Goal: Understand process/instructions: Learn how to perform a task or action

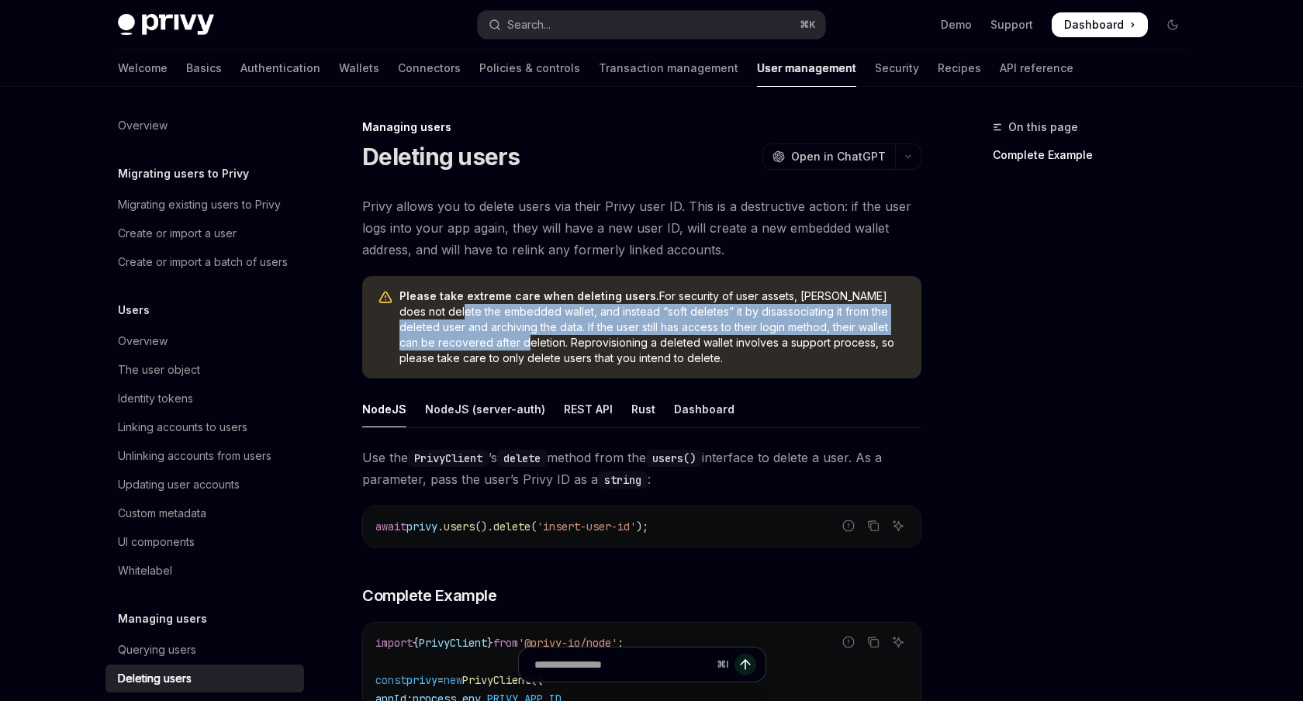
drag, startPoint x: 416, startPoint y: 312, endPoint x: 462, endPoint y: 345, distance: 56.6
click at [464, 347] on span "Please take extreme care when deleting users. For security of user assets, Priv…" at bounding box center [652, 327] width 506 height 78
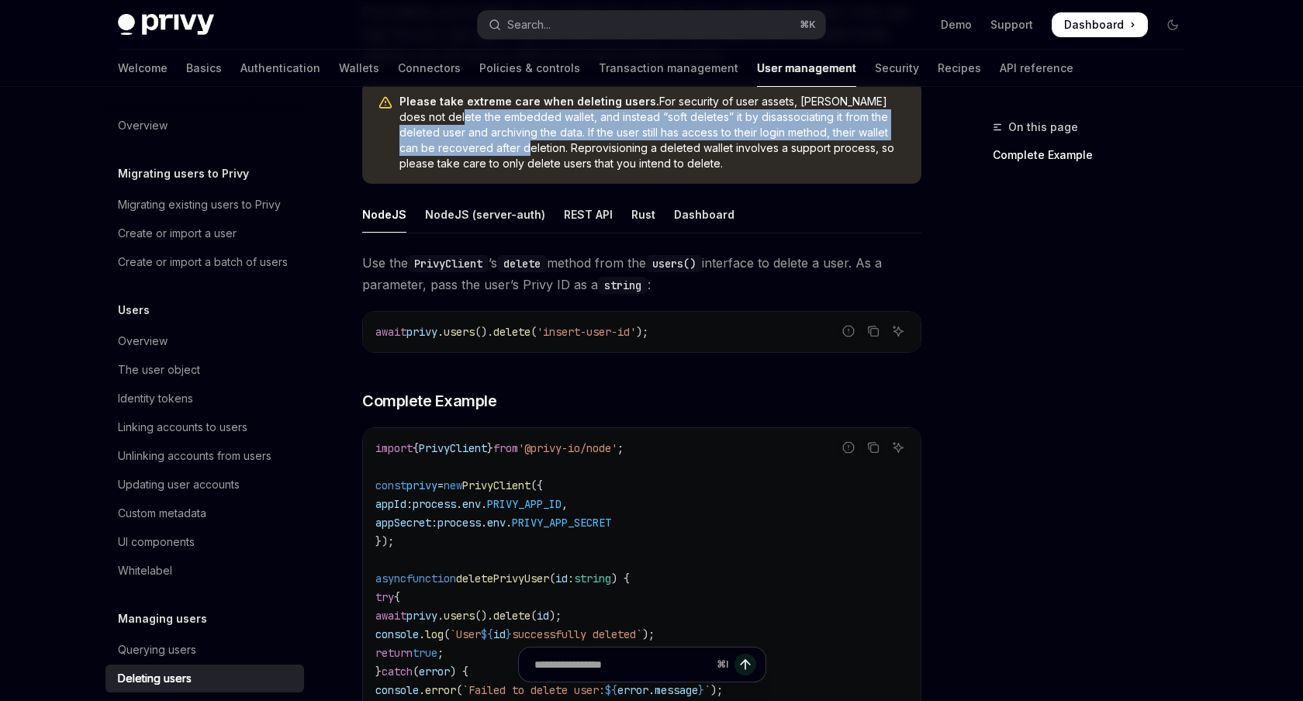
scroll to position [181, 0]
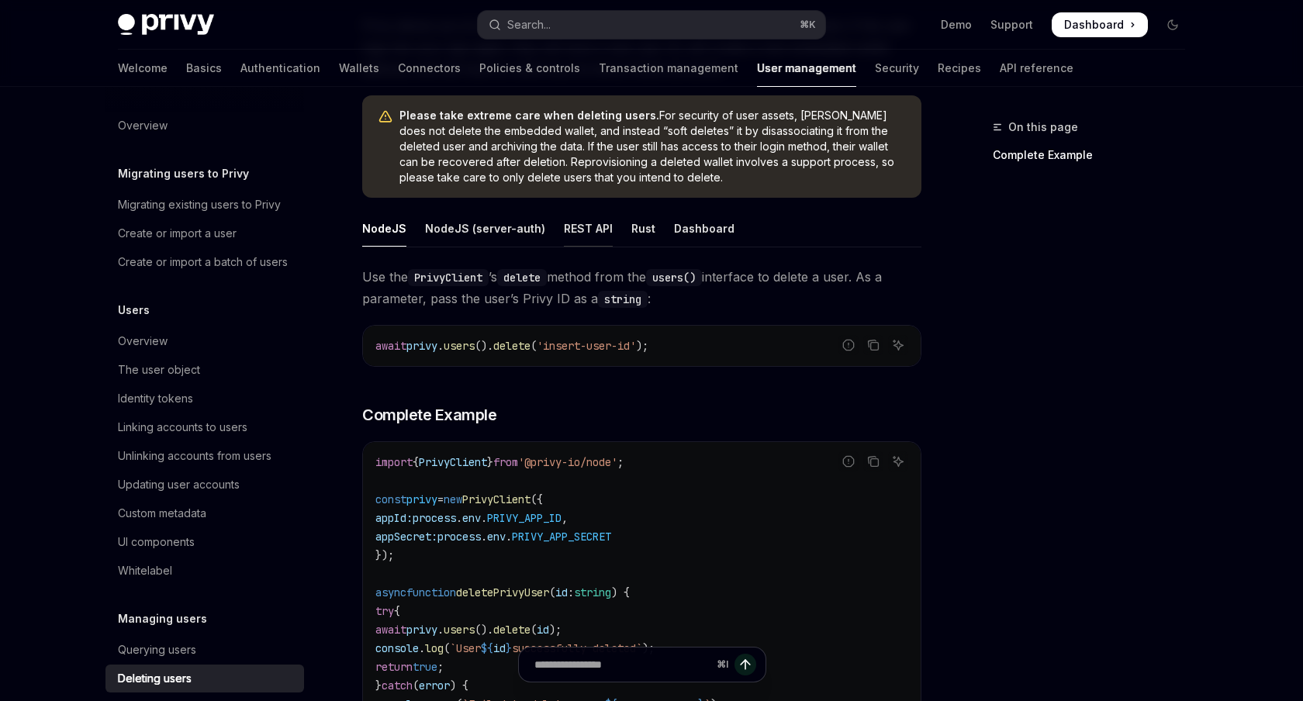
click at [564, 223] on div "REST API" at bounding box center [588, 228] width 49 height 36
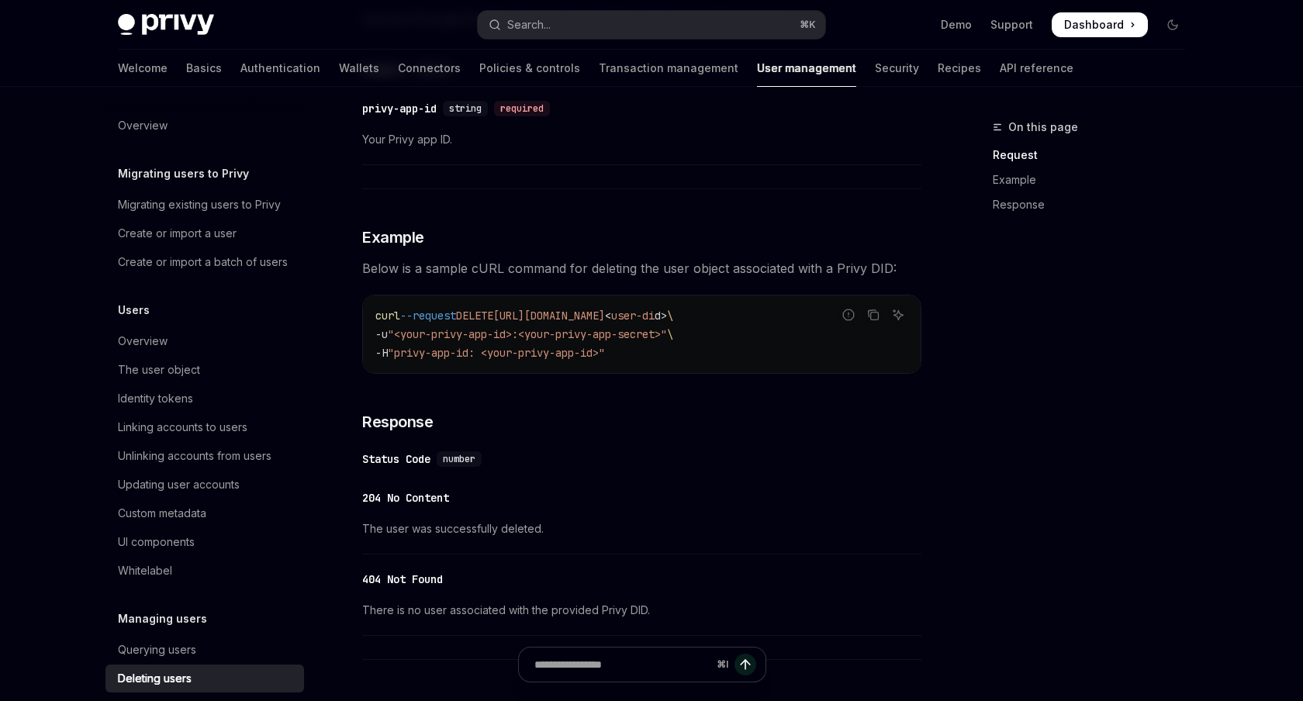
scroll to position [668, 0]
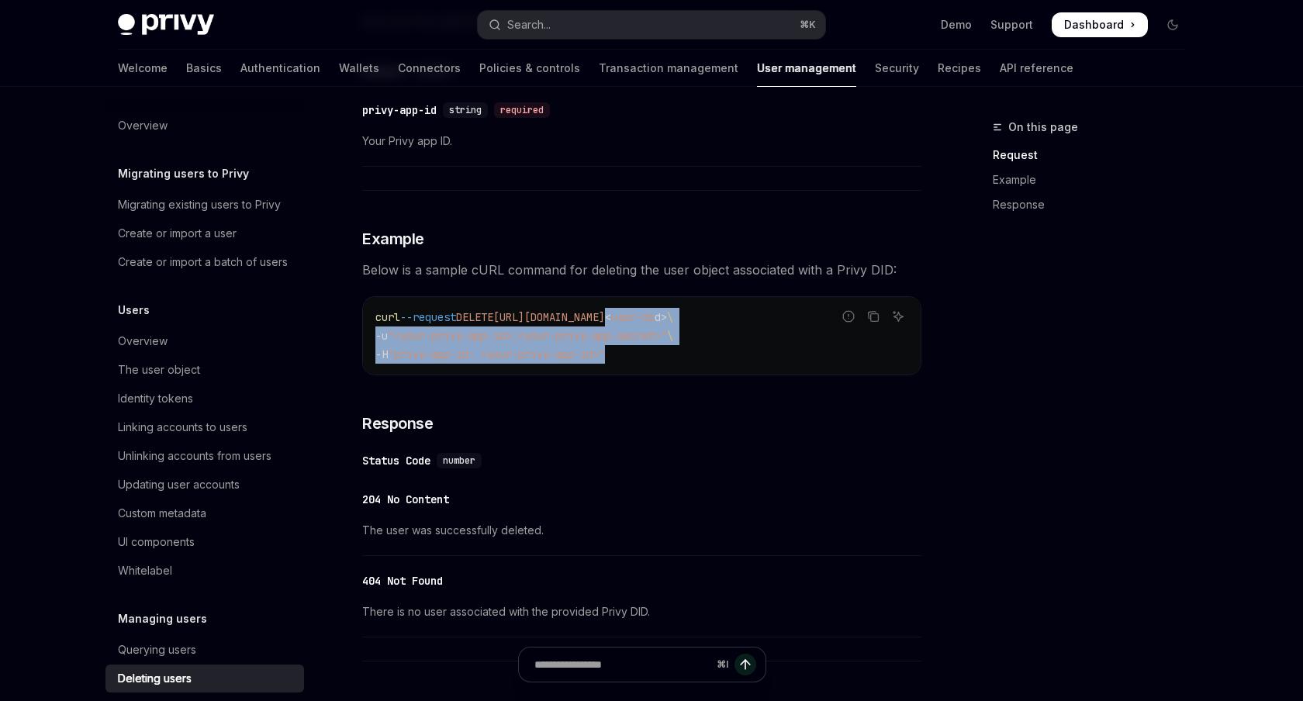
drag, startPoint x: 662, startPoint y: 368, endPoint x: 629, endPoint y: 309, distance: 67.0
click at [629, 309] on div "curl --request DELETE [URL][DOMAIN_NAME] < user-di d > \ -u "<your-privy-app-id…" at bounding box center [642, 336] width 558 height 78
click at [605, 310] on span "[URL][DOMAIN_NAME]" at bounding box center [549, 317] width 112 height 14
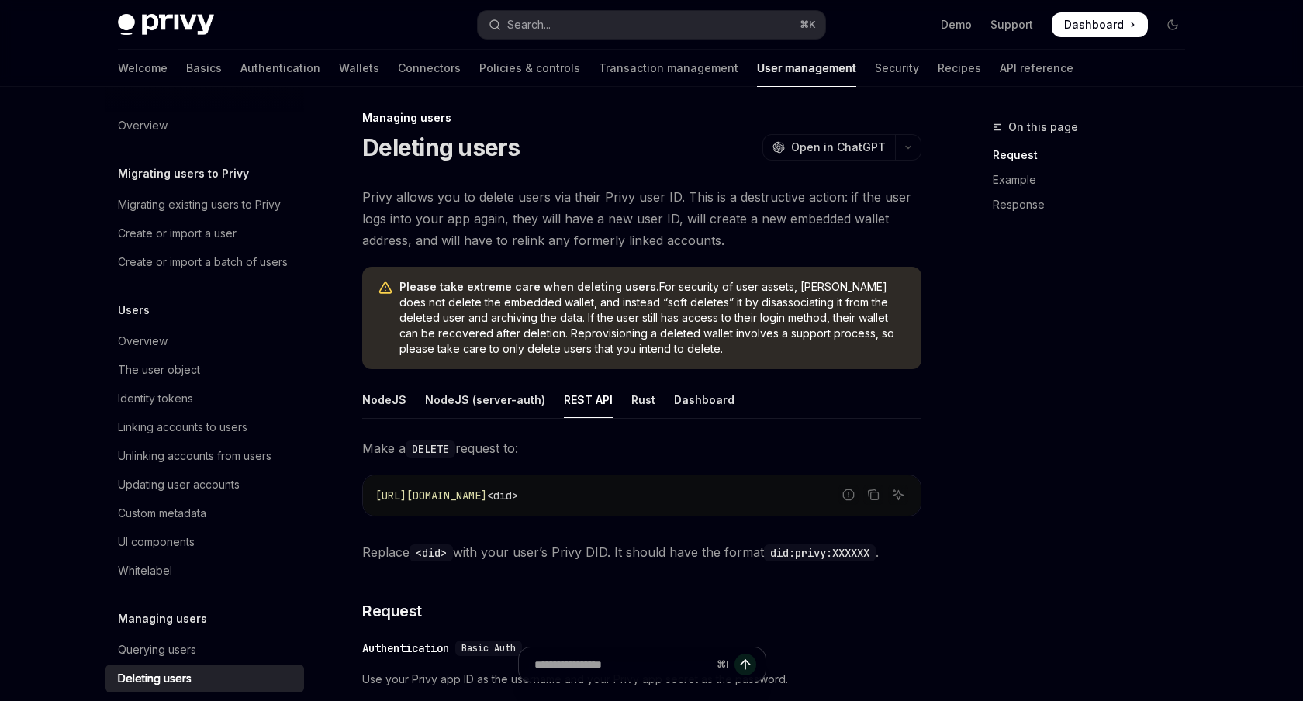
scroll to position [0, 0]
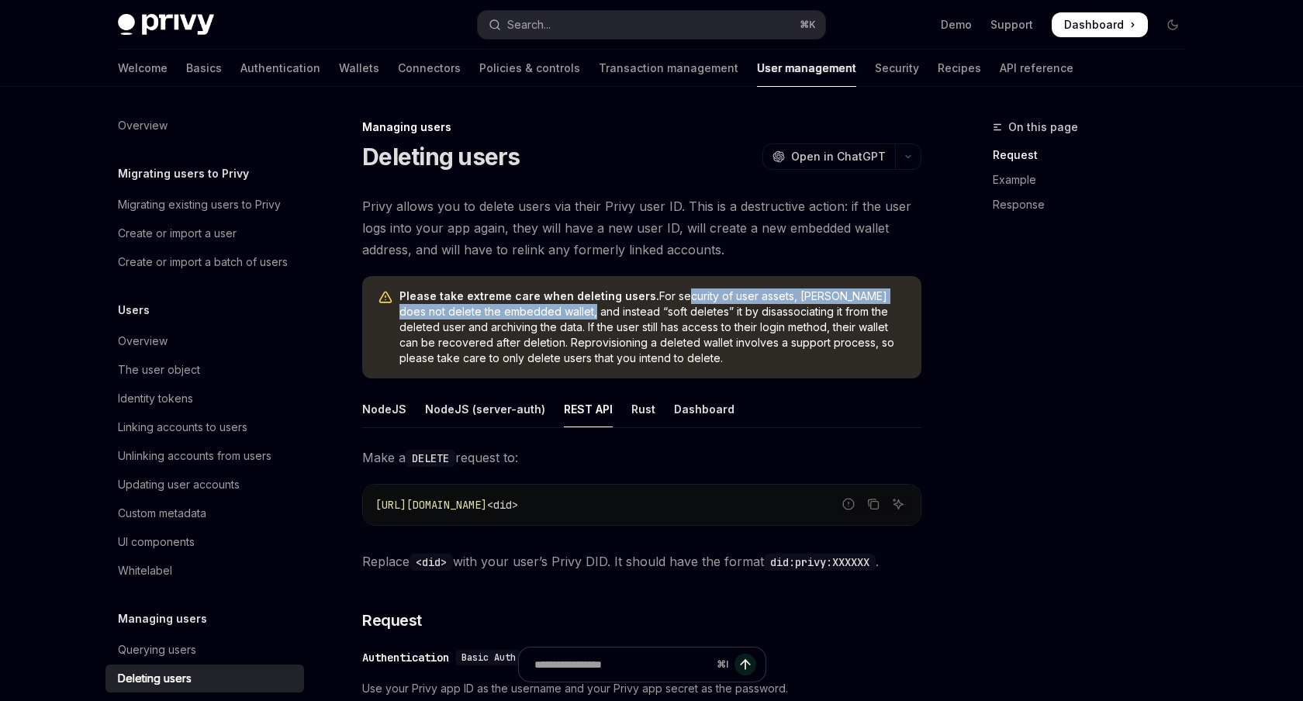
drag, startPoint x: 547, startPoint y: 307, endPoint x: 675, endPoint y: 300, distance: 128.1
click at [675, 300] on span "Please take extreme care when deleting users. For security of user assets, Priv…" at bounding box center [652, 327] width 506 height 78
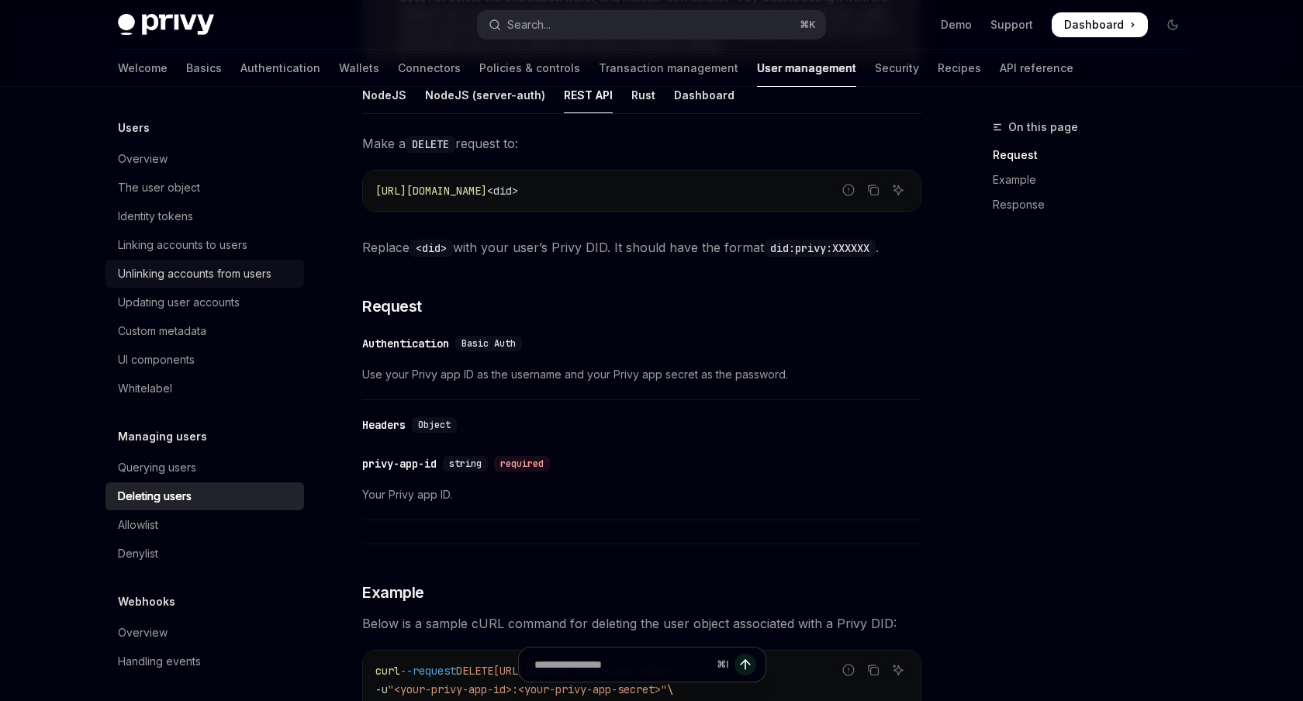
scroll to position [188, 0]
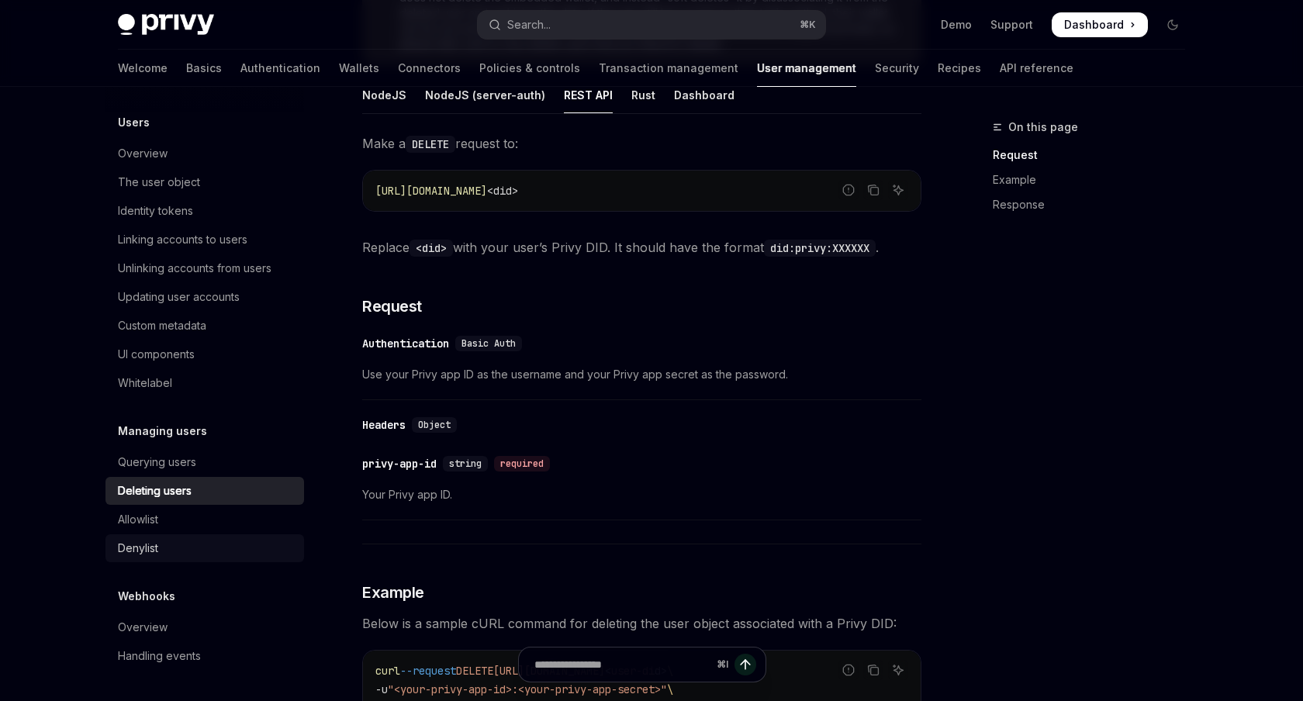
click at [226, 543] on div "Denylist" at bounding box center [206, 548] width 177 height 19
type textarea "*"
